Goal: Information Seeking & Learning: Learn about a topic

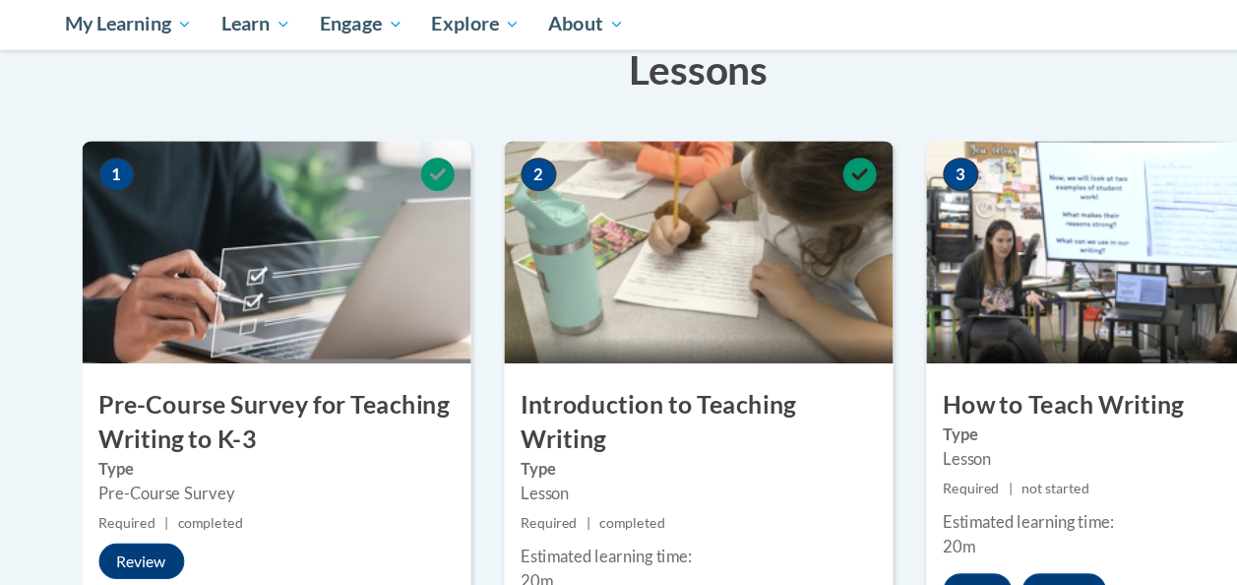
scroll to position [338, 0]
